Goal: Information Seeking & Learning: Learn about a topic

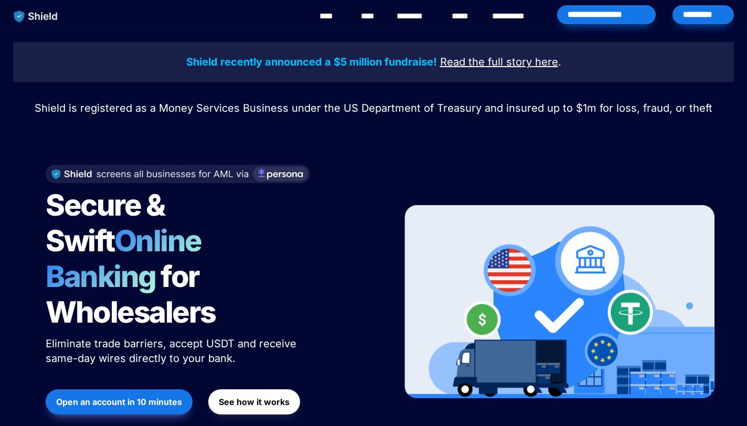
click at [18, 163] on div "Shield recently announced a $5 million fundraise! Read the full story here . Sh…" at bounding box center [373, 250] width 747 height 439
click at [14, 159] on div "Shield recently announced a $5 million fundraise! Read the full story here . Sh…" at bounding box center [373, 250] width 747 height 439
click at [16, 158] on div "Shield recently announced a $5 million fundraise! Read the full story here . Sh…" at bounding box center [373, 250] width 747 height 439
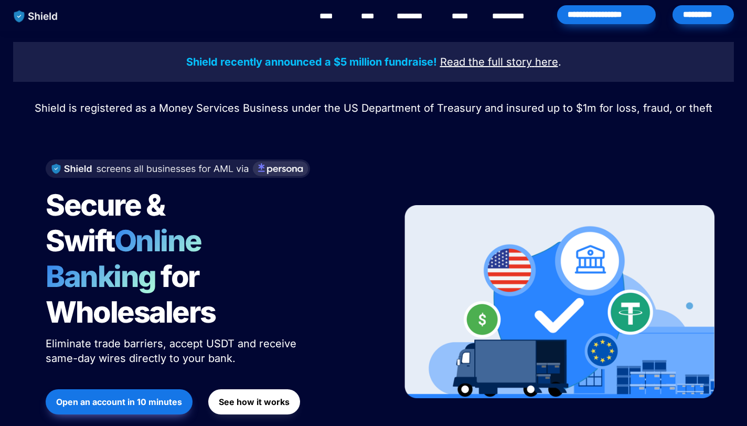
click at [266, 173] on img at bounding box center [178, 168] width 264 height 18
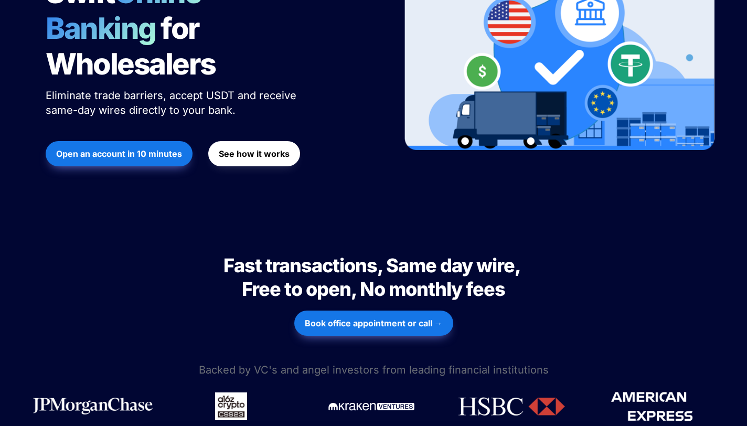
scroll to position [195, 0]
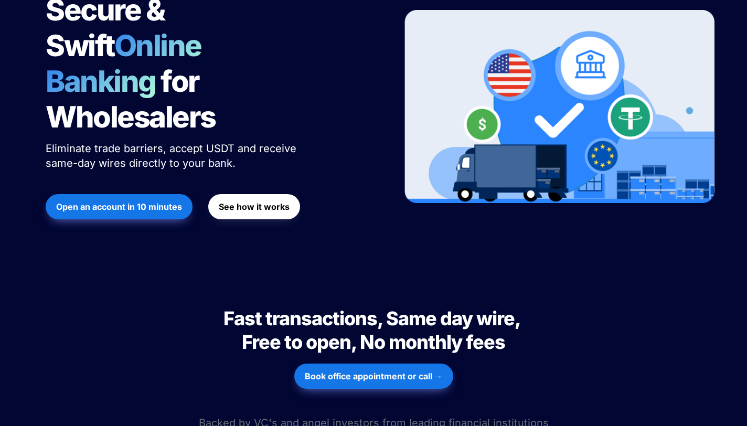
click at [263, 201] on strong "See how it works" at bounding box center [254, 206] width 71 height 10
click at [721, 166] on div "Shield recently announced a $5 million fundraise! Read the full story here . Sh…" at bounding box center [373, 55] width 747 height 439
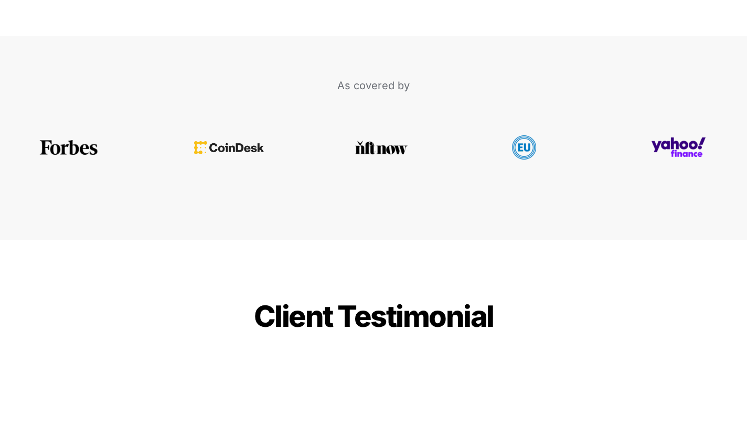
scroll to position [2263, 0]
click at [77, 134] on img at bounding box center [68, 141] width 61 height 14
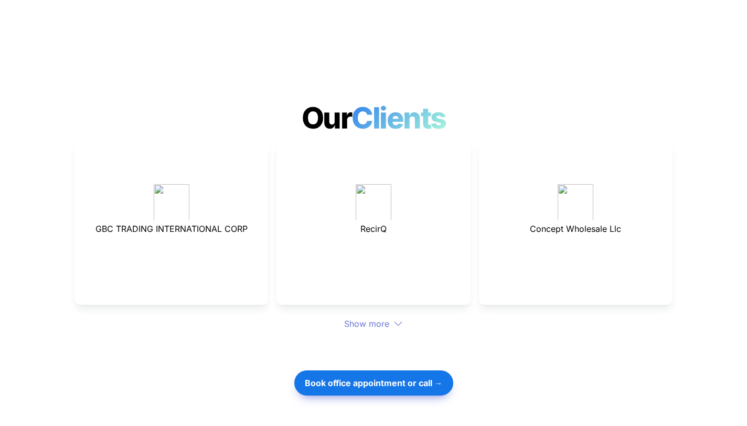
scroll to position [2788, 0]
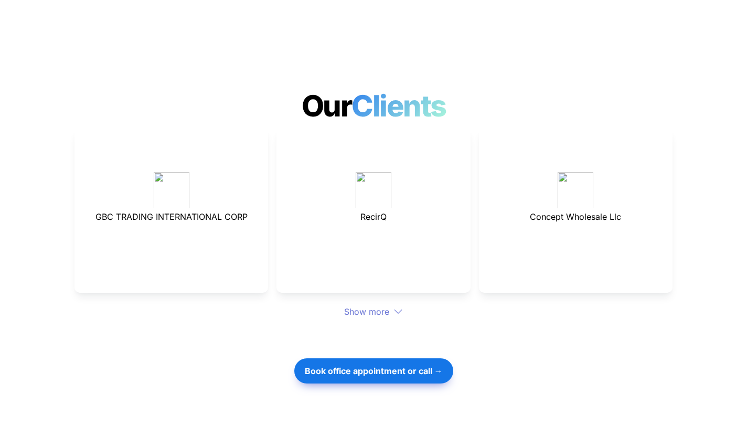
click at [373, 305] on div "Show more" at bounding box center [373, 311] width 598 height 13
click at [400, 276] on div "GBC TRADING INTERNATIONAL CORP RecirQ Concept Wholesale Llc Show more" at bounding box center [373, 223] width 598 height 190
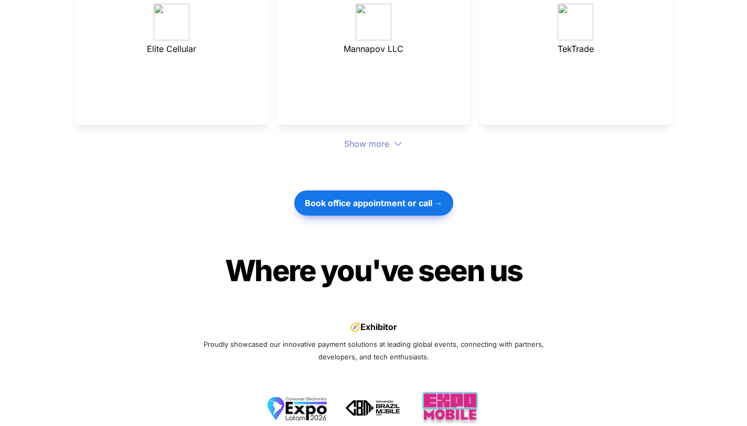
scroll to position [3159, 0]
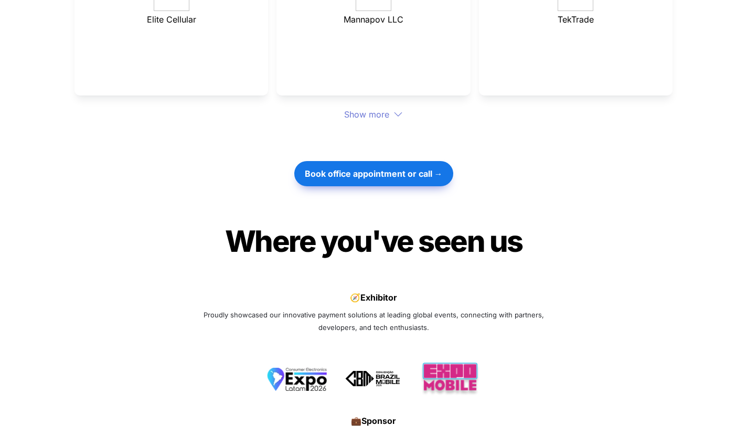
click at [397, 110] on icon at bounding box center [397, 114] width 9 height 9
click at [362, 108] on div "Show more" at bounding box center [373, 114] width 598 height 13
click at [386, 108] on div "Show more" at bounding box center [373, 114] width 598 height 13
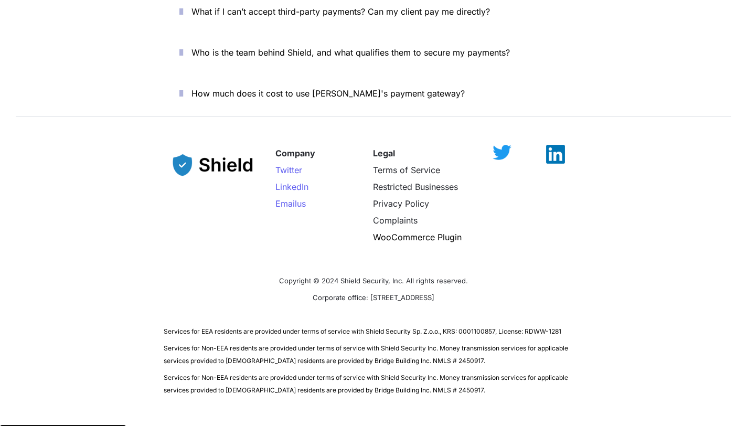
scroll to position [4077, 0]
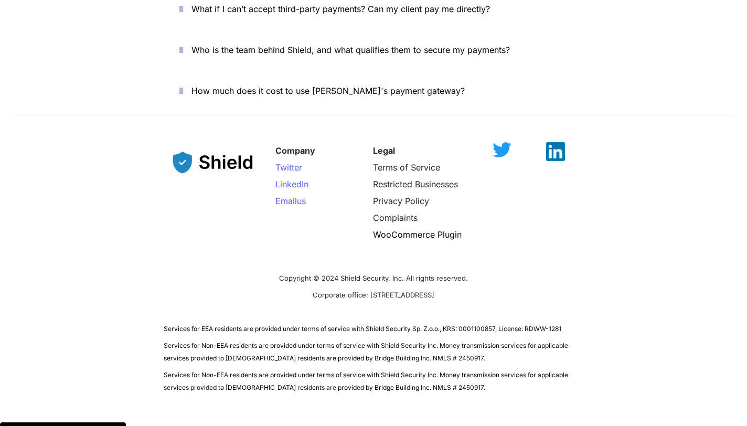
click at [713, 212] on div "Company Twitter LinkedIn Email us Legal Terms of Service Restricted Businesses …" at bounding box center [373, 263] width 747 height 284
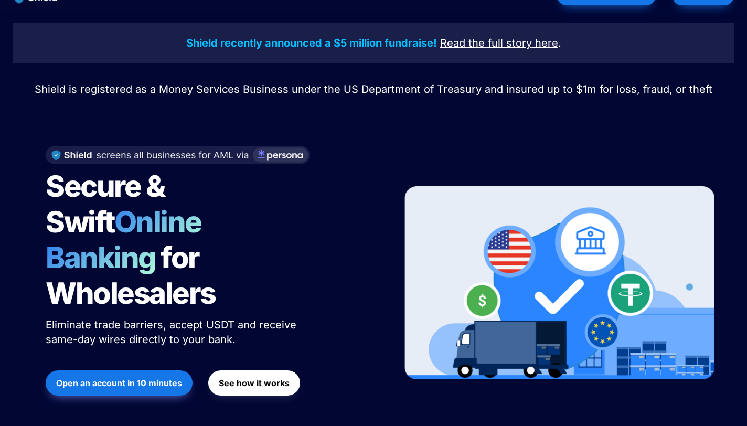
scroll to position [0, 0]
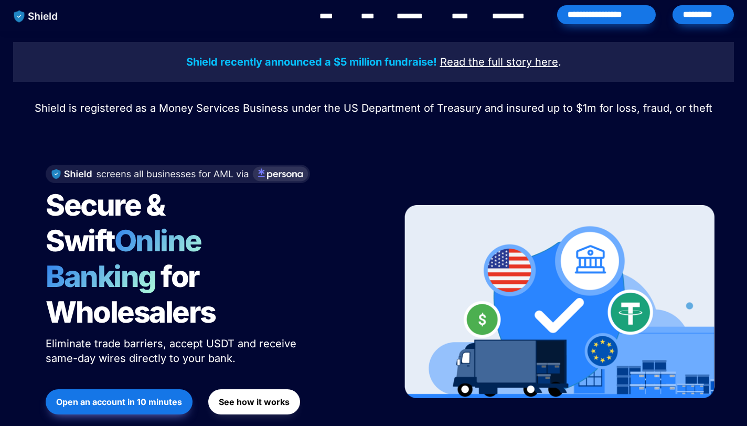
click at [415, 14] on link "********" at bounding box center [415, 16] width 37 height 13
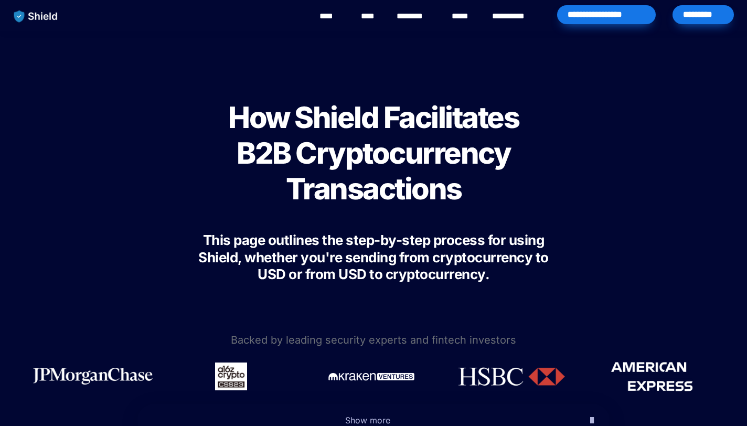
click at [727, 176] on div "How Shield Facilitates B2B Cryptocurrency Transactions This page outlines the s…" at bounding box center [373, 180] width 747 height 299
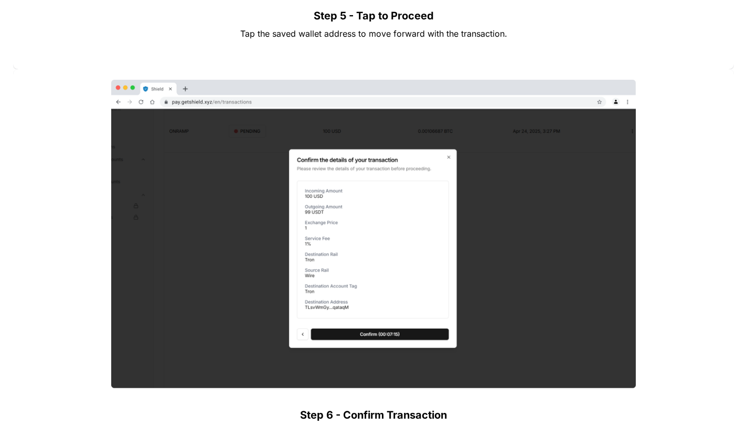
scroll to position [2925, 0]
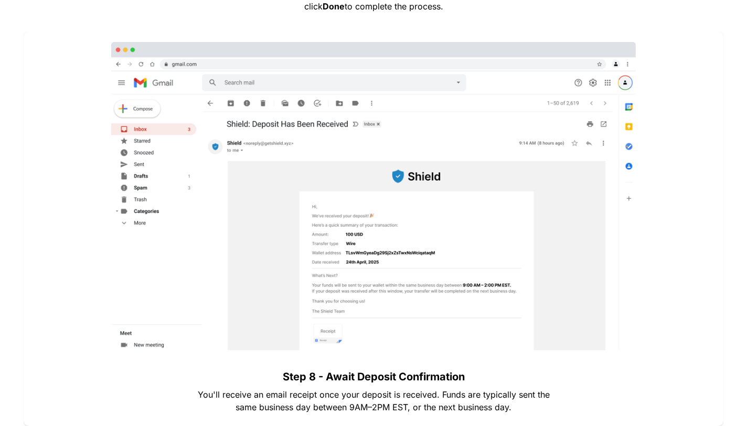
scroll to position [3764, 0]
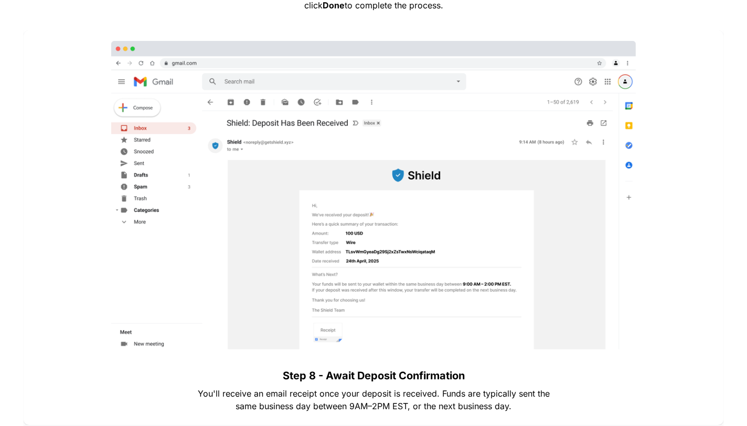
click at [727, 176] on div "Step 7 - Send Your Deposit You’ll see your deposit instructions with the bank d…" at bounding box center [373, 167] width 721 height 1077
click at [707, 185] on div at bounding box center [373, 195] width 679 height 309
click at [696, 190] on div at bounding box center [373, 195] width 679 height 309
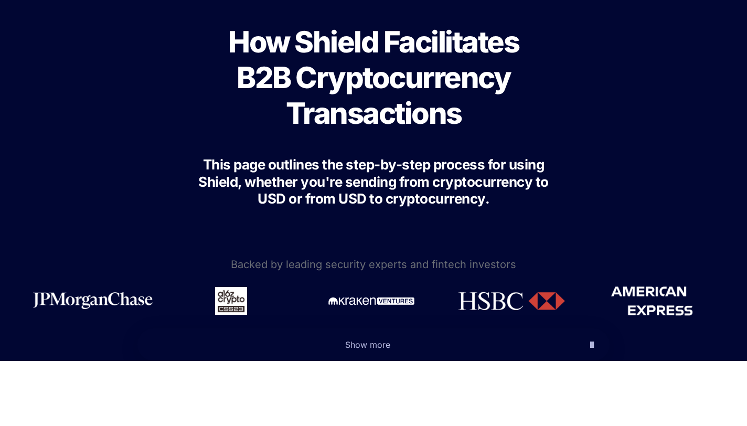
scroll to position [0, 0]
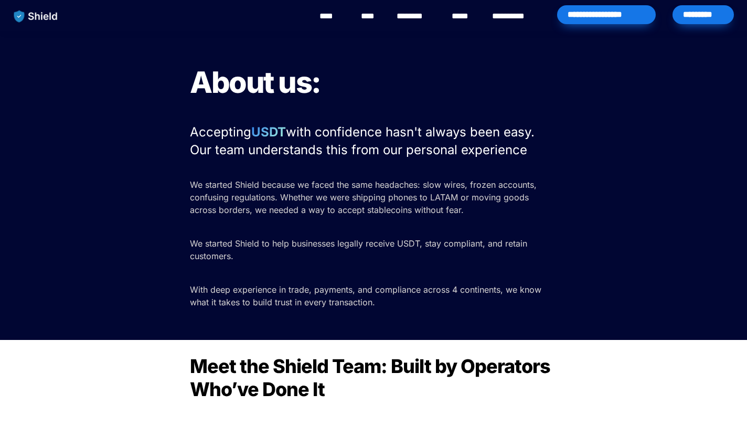
click at [623, 178] on div "About us: Accepting USDT with confidence hasn't always been easy. Our team unde…" at bounding box center [373, 185] width 747 height 308
click at [700, 192] on div "About us: Accepting USDT with confidence hasn't always been easy. Our team unde…" at bounding box center [373, 185] width 747 height 308
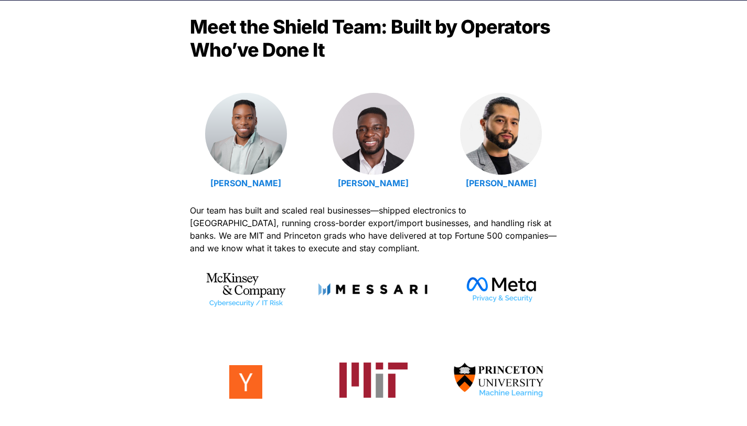
scroll to position [344, 0]
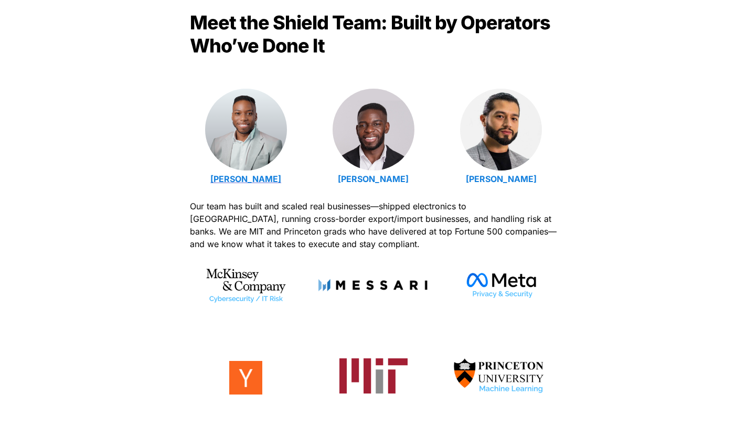
click at [265, 176] on strong "Emmanuel Udotong" at bounding box center [245, 179] width 71 height 10
click at [385, 180] on strong "Isaiah Udotong" at bounding box center [373, 179] width 71 height 10
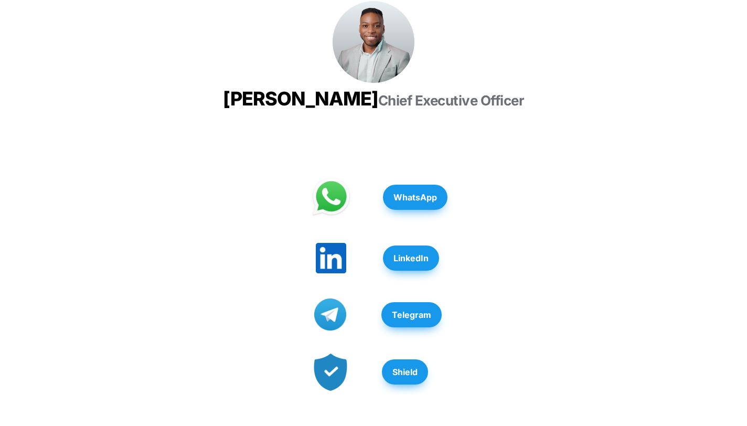
scroll to position [185, 0]
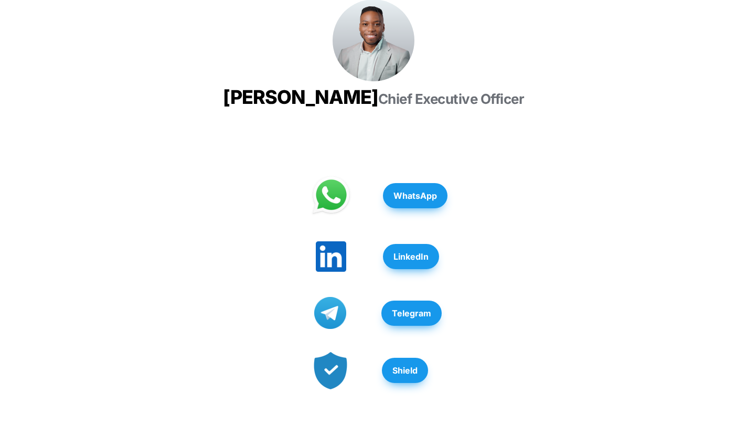
click at [415, 318] on strong "Telegram" at bounding box center [411, 313] width 39 height 10
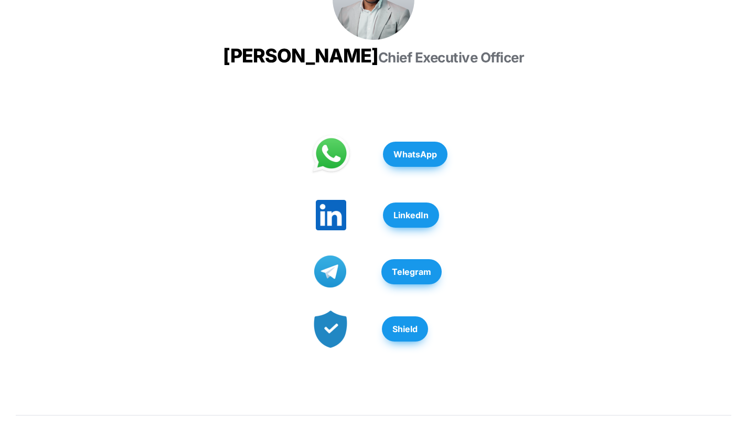
scroll to position [231, 0]
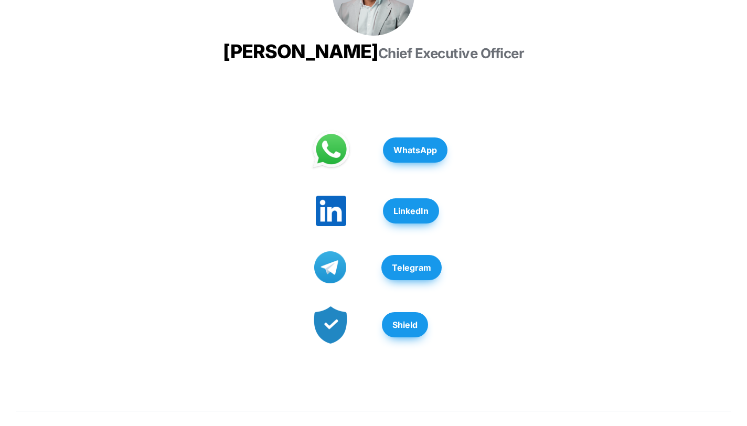
click at [425, 216] on strong "LinkedIn" at bounding box center [410, 211] width 35 height 10
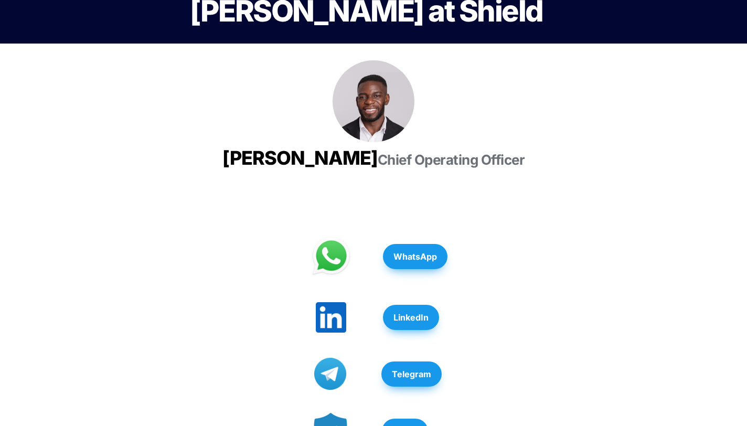
scroll to position [181, 0]
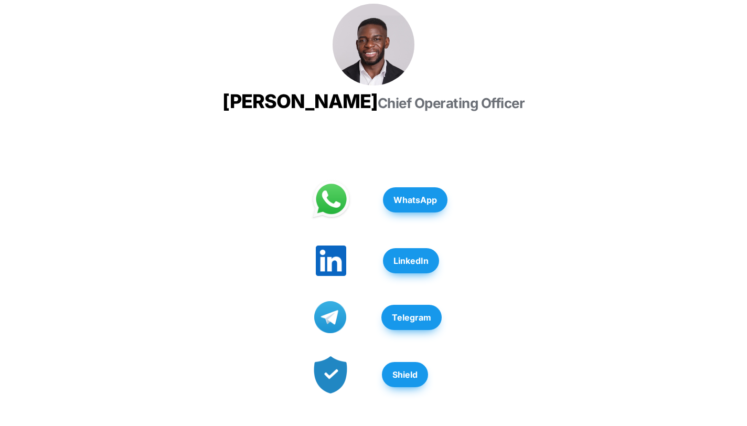
click at [427, 266] on strong "LinkedIn" at bounding box center [410, 260] width 35 height 10
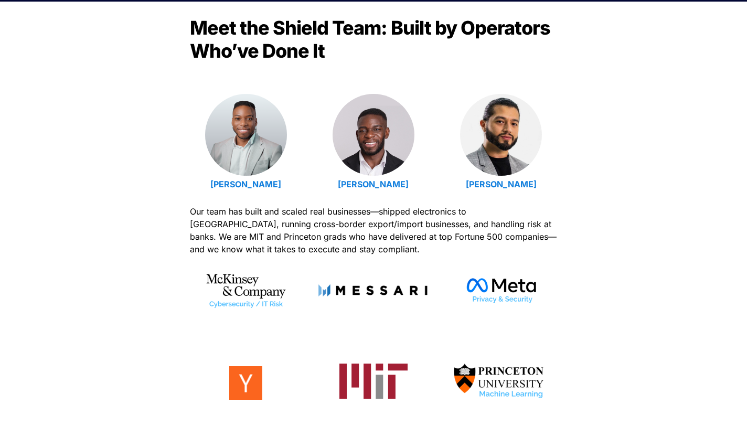
scroll to position [344, 0]
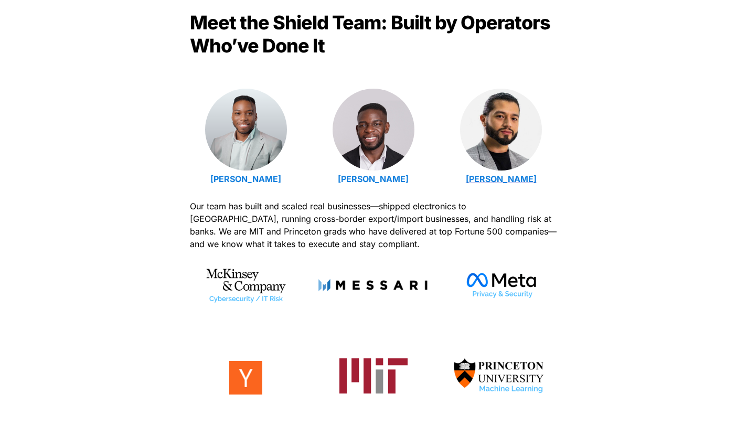
click at [511, 180] on strong "[PERSON_NAME]" at bounding box center [501, 179] width 71 height 10
click at [625, 305] on div "Meet the Shield Team: Built by Operators Who’ve Done It Emmanuel Udotong Isaiah…" at bounding box center [373, 222] width 747 height 453
click at [688, 292] on div "Meet the Shield Team: Built by Operators Who’ve Done It Emmanuel Udotong Isaiah…" at bounding box center [373, 222] width 747 height 453
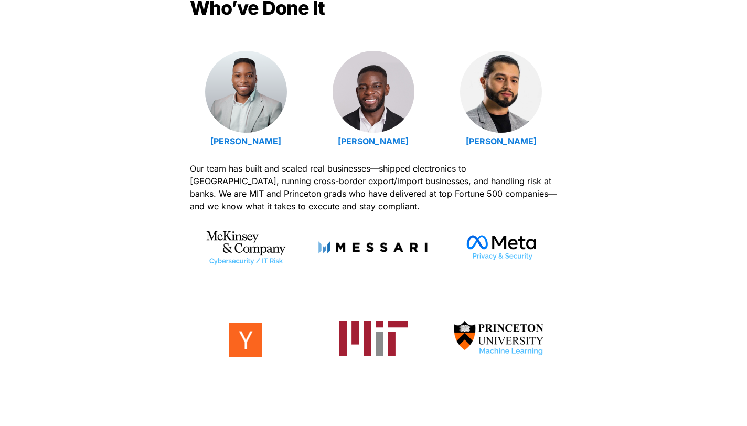
scroll to position [386, 0]
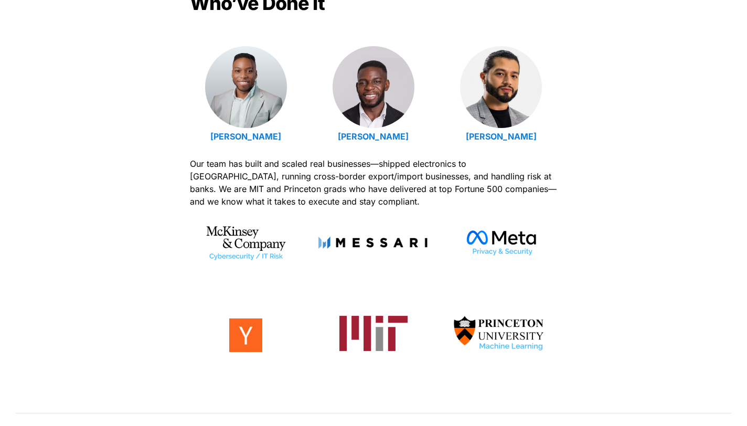
click at [666, 269] on div "Meet the Shield Team: Built by Operators Who’ve Done It Emmanuel Udotong Isaiah…" at bounding box center [373, 180] width 747 height 453
click at [652, 269] on div "Meet the Shield Team: Built by Operators Who’ve Done It Emmanuel Udotong Isaiah…" at bounding box center [373, 180] width 747 height 453
click at [643, 269] on div "Meet the Shield Team: Built by Operators Who’ve Done It Emmanuel Udotong Isaiah…" at bounding box center [373, 180] width 747 height 453
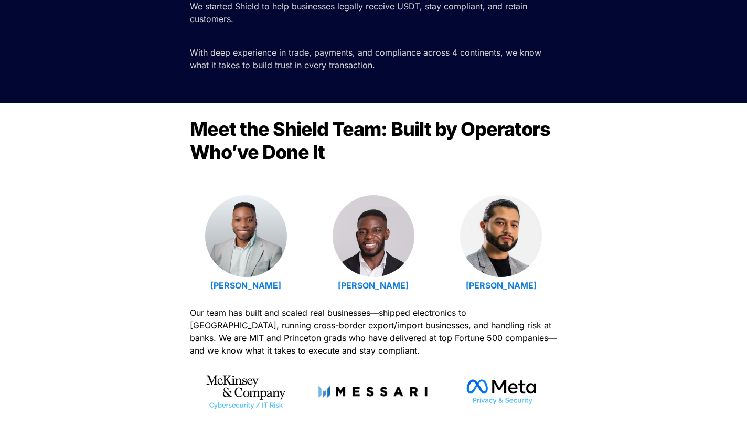
scroll to position [0, 0]
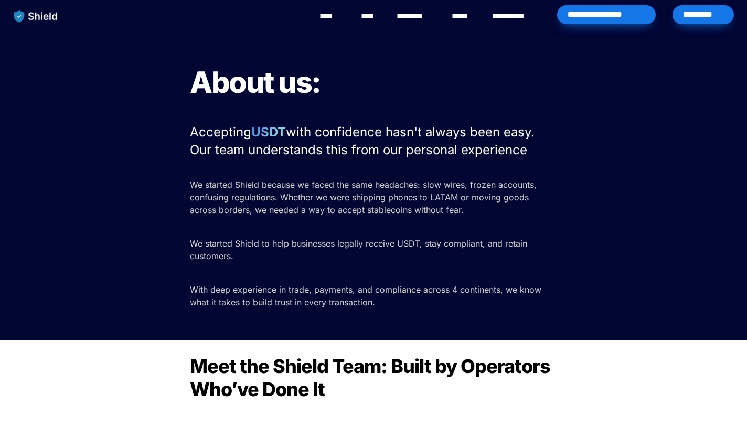
click at [324, 19] on link "****" at bounding box center [331, 16] width 24 height 13
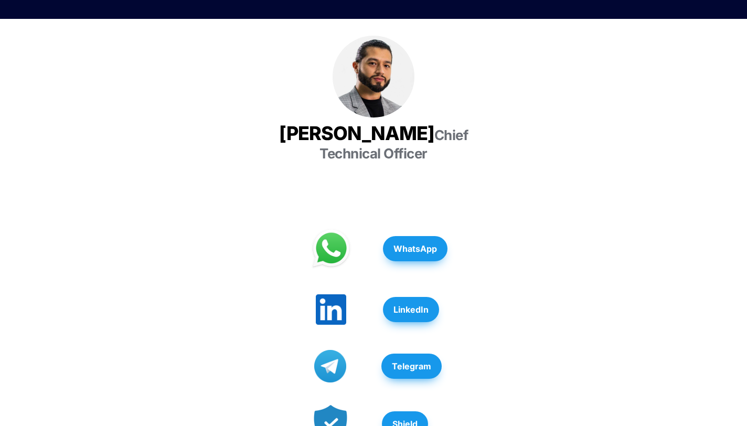
scroll to position [359, 0]
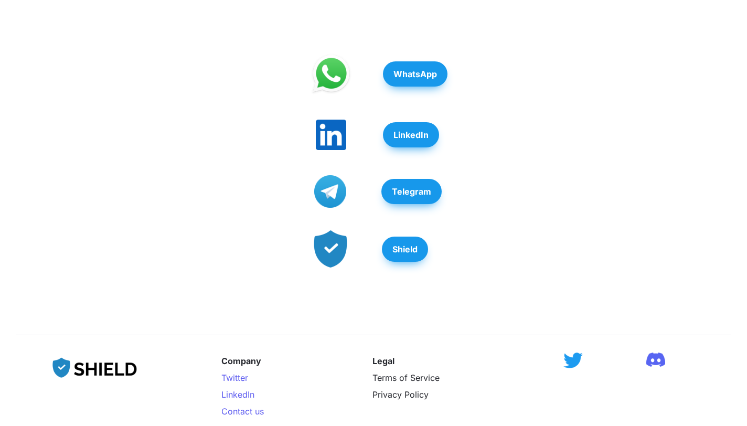
click at [416, 130] on strong "LinkedIn" at bounding box center [410, 135] width 35 height 10
